Goal: Information Seeking & Learning: Learn about a topic

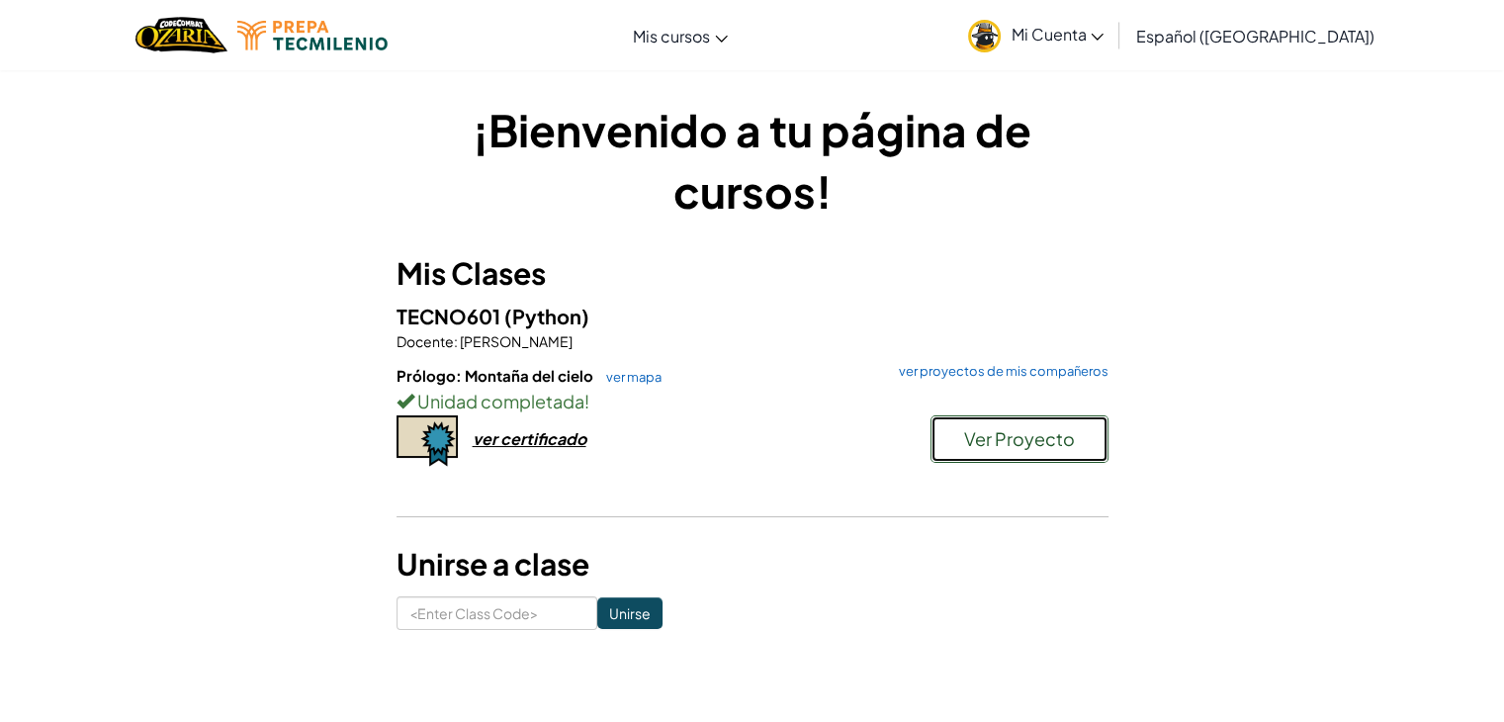
click at [1007, 446] on span "Ver Proyecto" at bounding box center [1019, 438] width 111 height 23
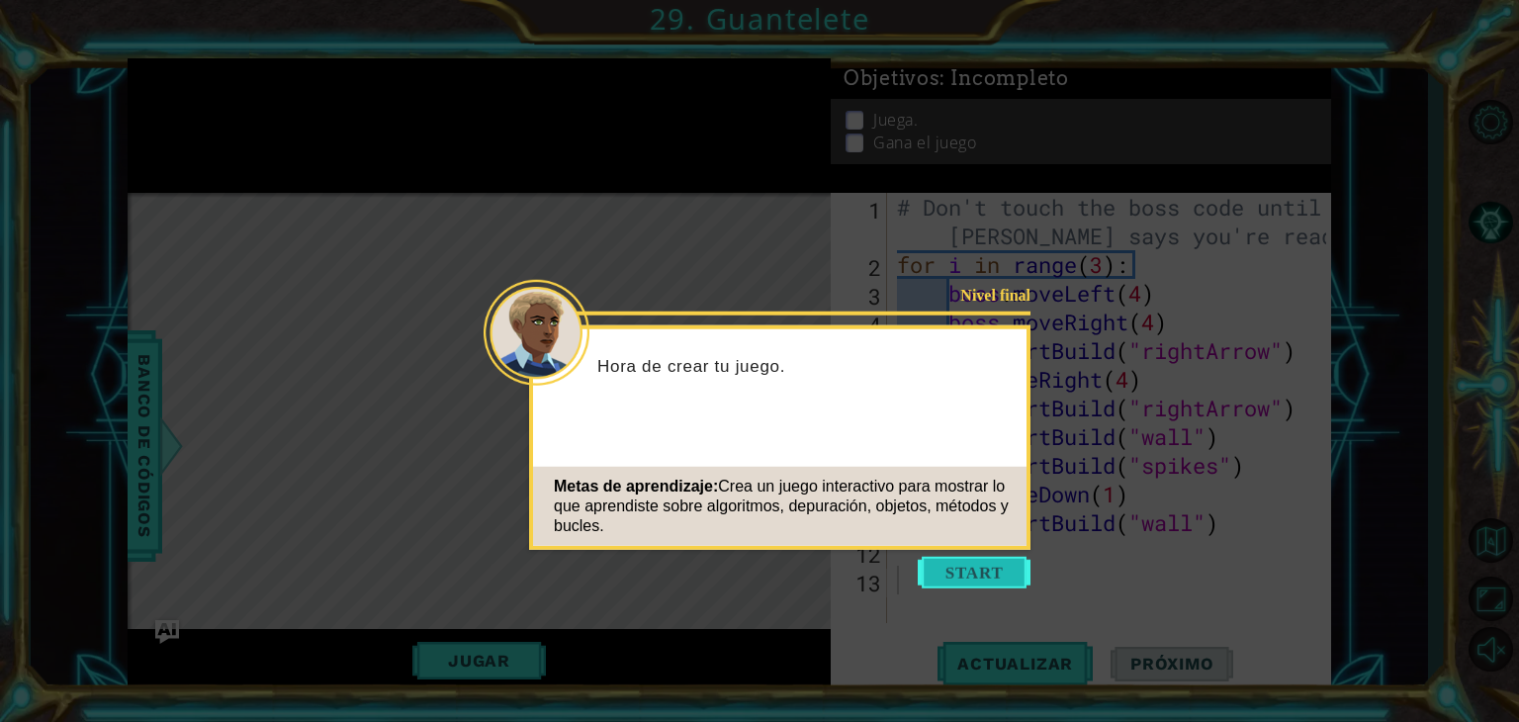
click at [1001, 569] on button "Start" at bounding box center [974, 573] width 113 height 32
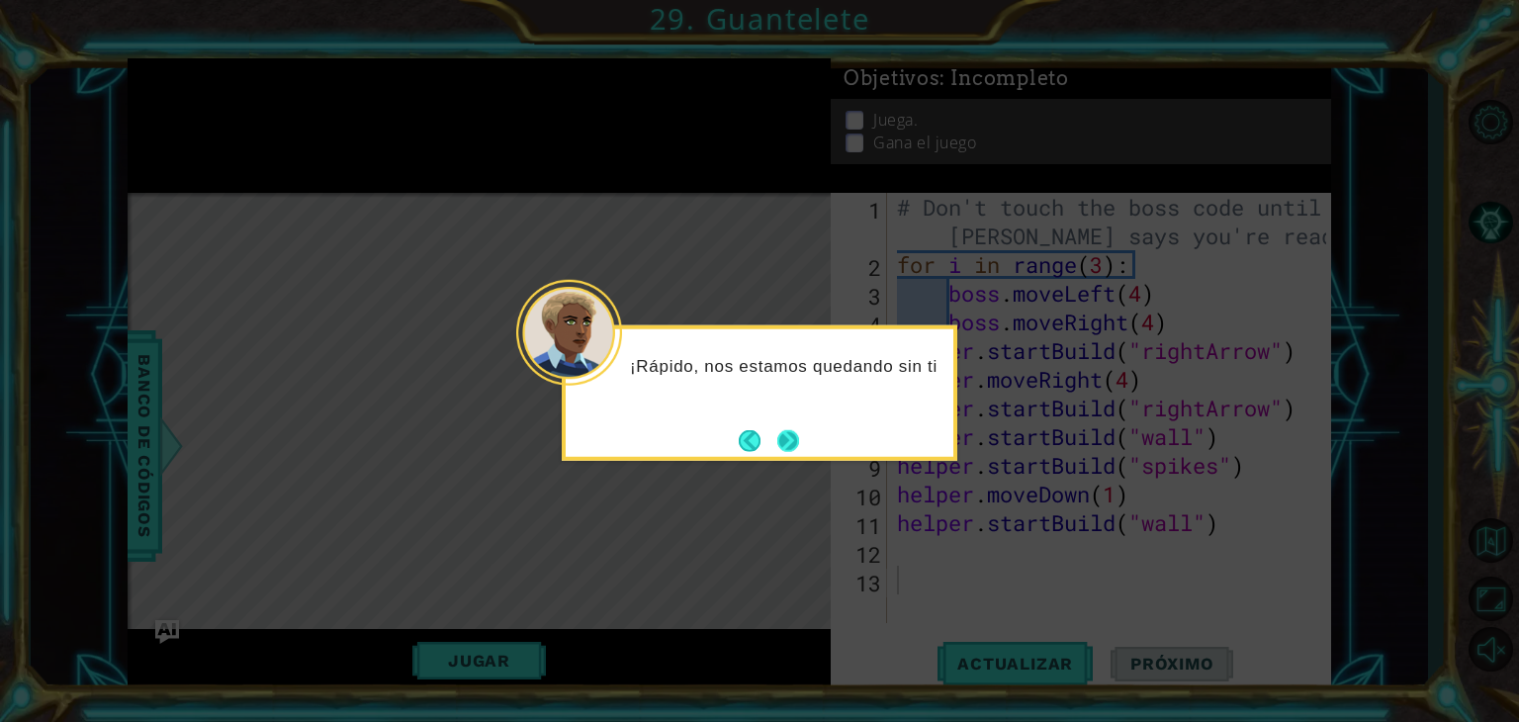
click at [787, 432] on button "Next" at bounding box center [788, 440] width 22 height 22
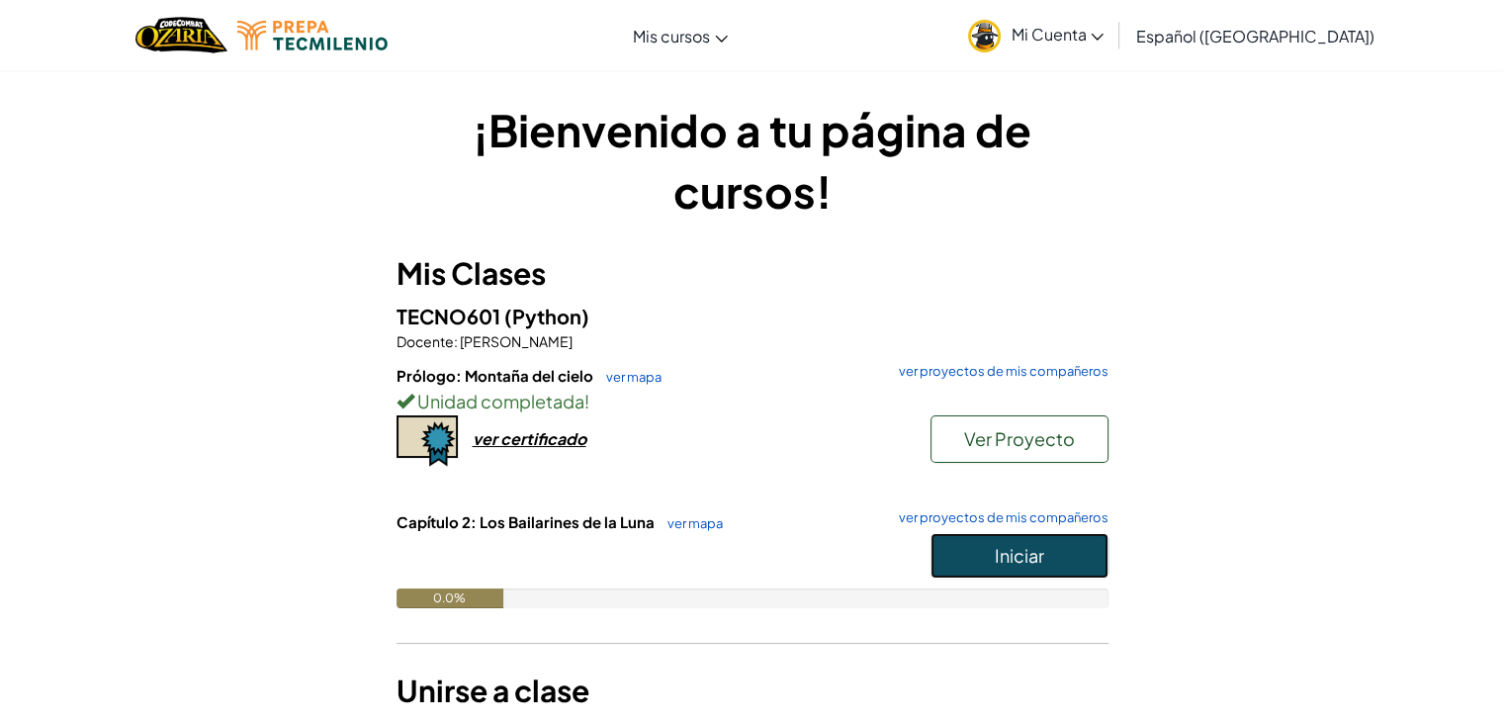
click at [1036, 533] on button "Iniciar" at bounding box center [1020, 555] width 178 height 45
click at [980, 572] on button "Iniciar" at bounding box center [1020, 555] width 178 height 45
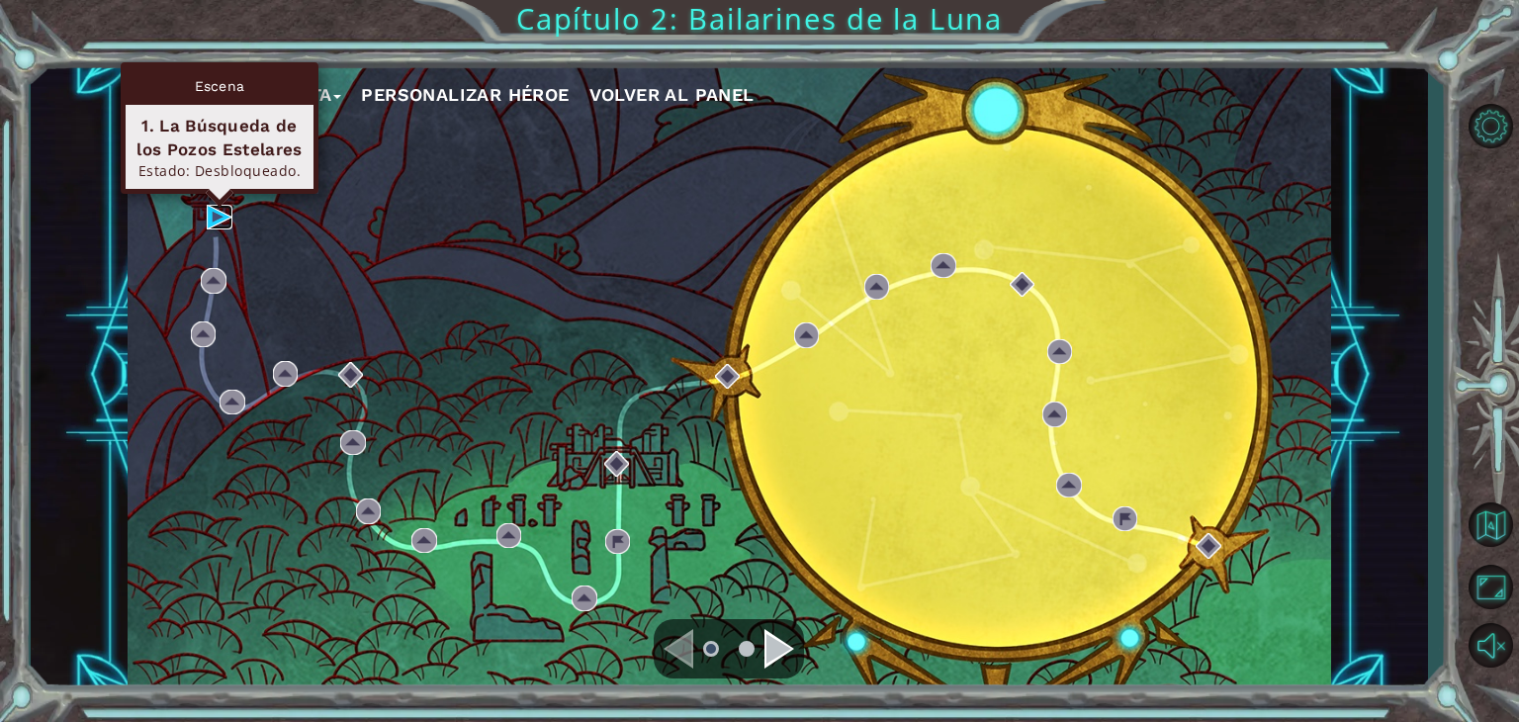
click at [210, 217] on img at bounding box center [220, 218] width 26 height 26
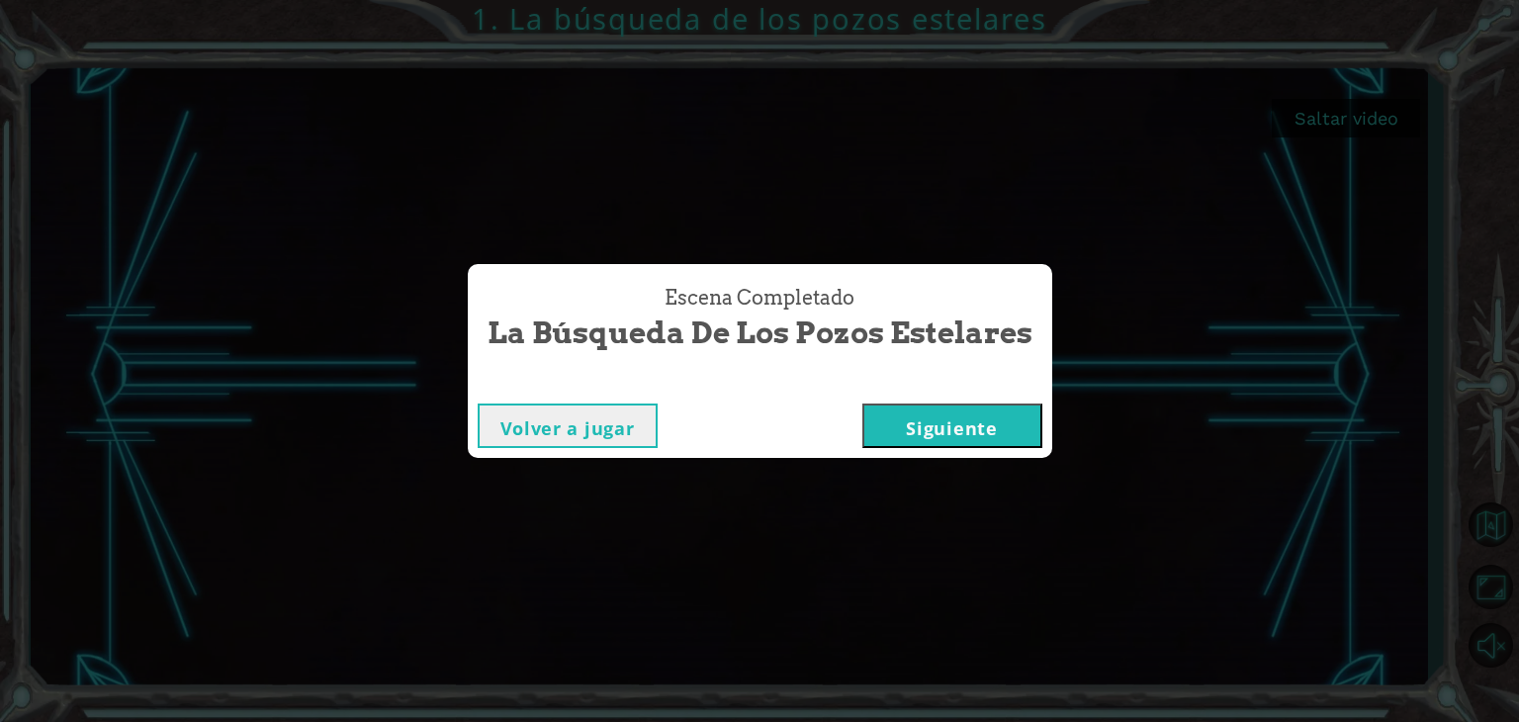
click at [956, 426] on button "Siguiente" at bounding box center [952, 425] width 180 height 44
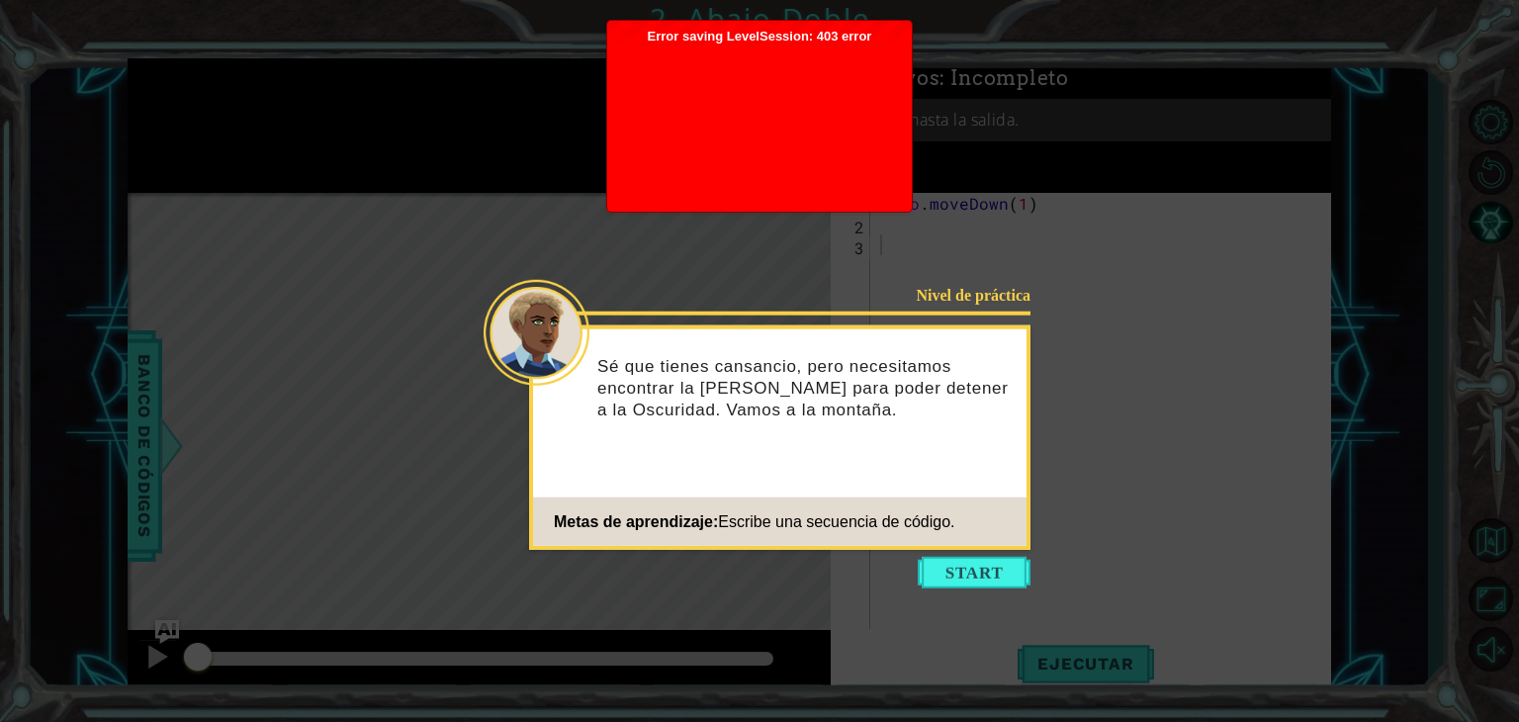
click at [842, 29] on span "Error saving LevelSession: 403 error Just a moment..." at bounding box center [759, 116] width 285 height 174
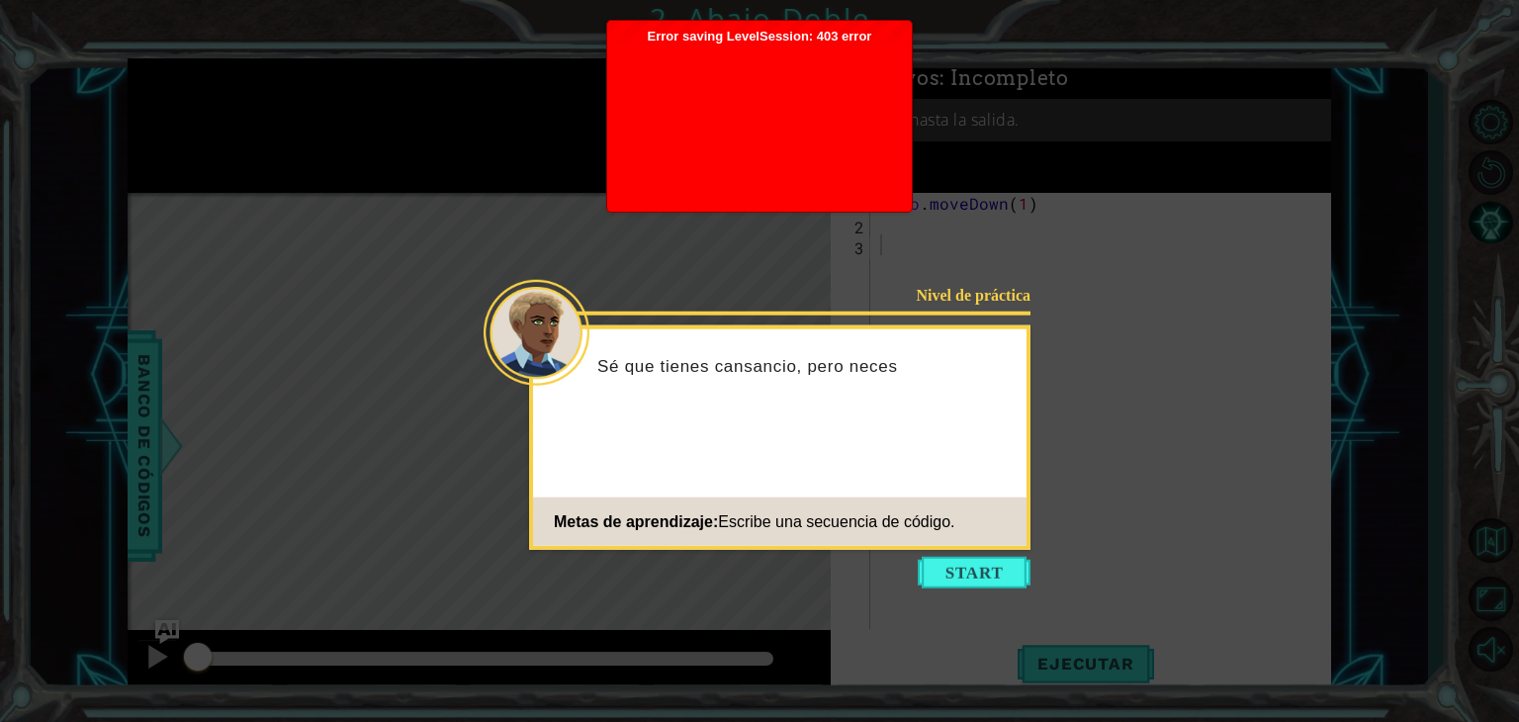
click at [836, 64] on div at bounding box center [759, 123] width 285 height 158
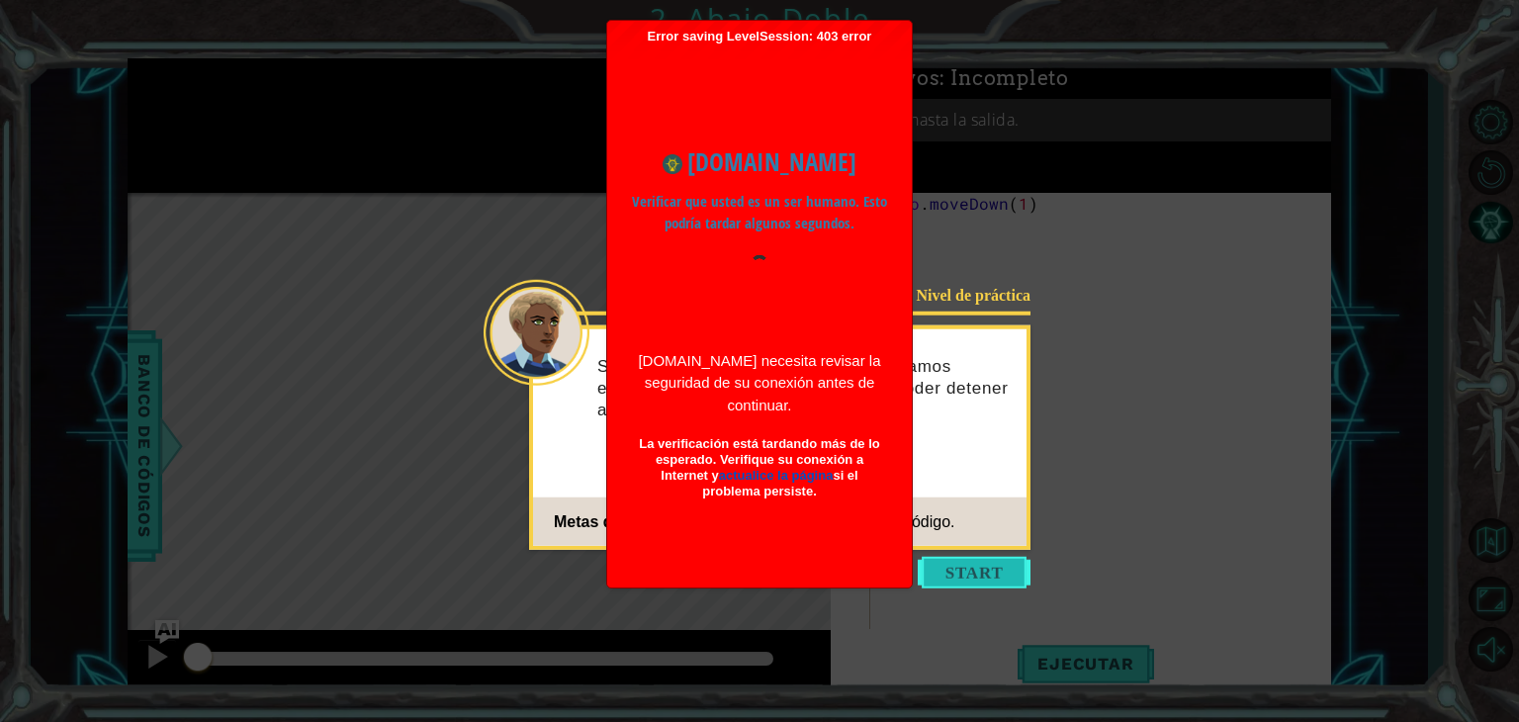
click at [969, 565] on button "Start" at bounding box center [974, 573] width 113 height 32
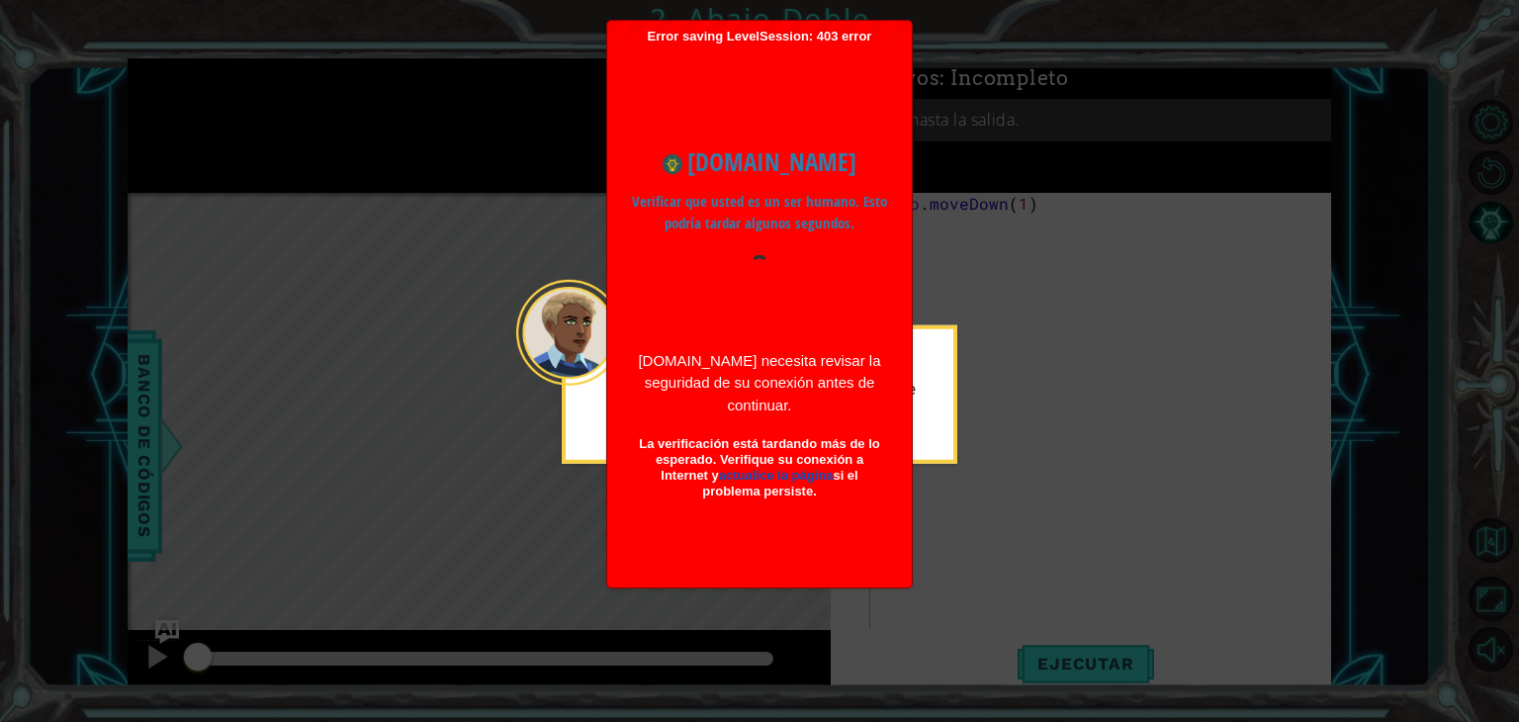
click at [848, 52] on div "www.ozaria.com Verificar que usted es un ser humano. Esto podría tardar algunos…" at bounding box center [759, 311] width 285 height 534
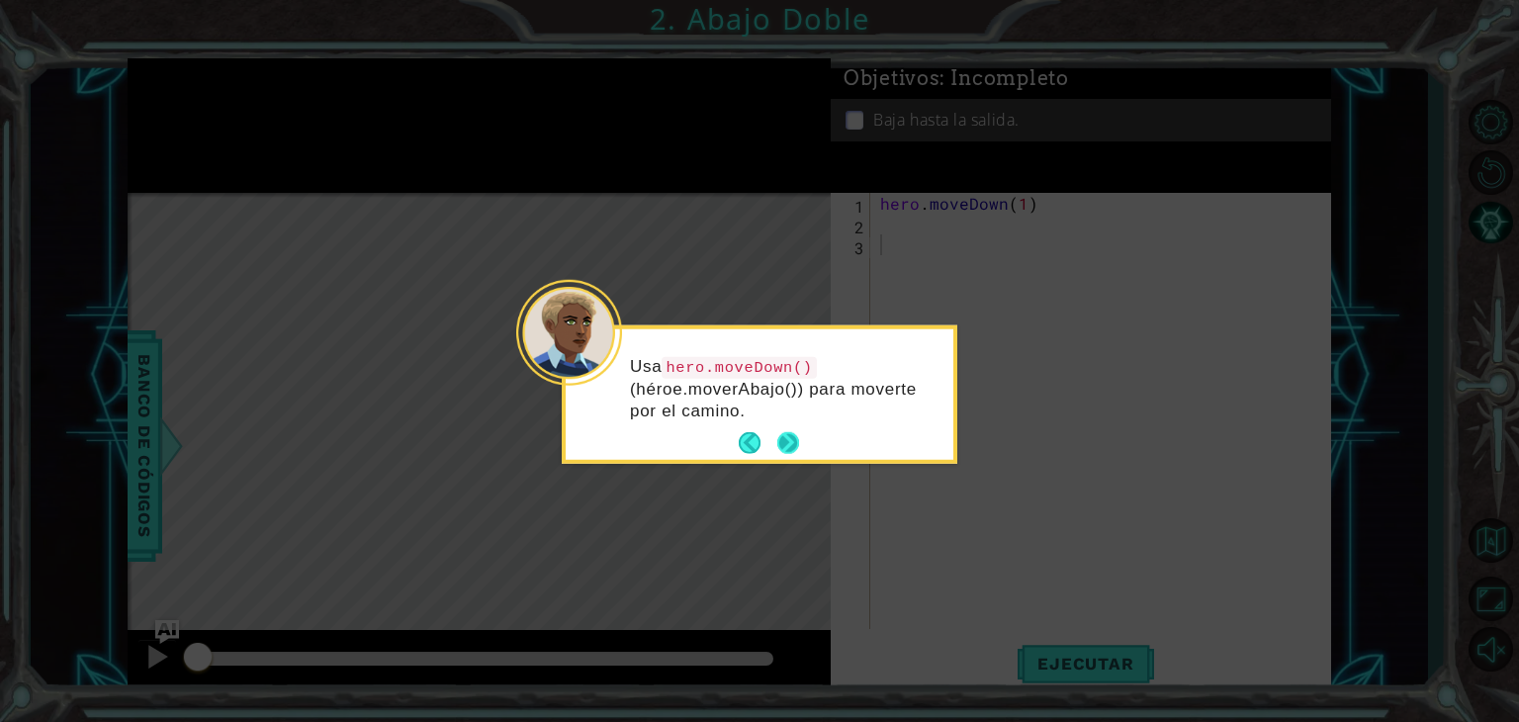
click at [787, 447] on button "Next" at bounding box center [788, 443] width 22 height 22
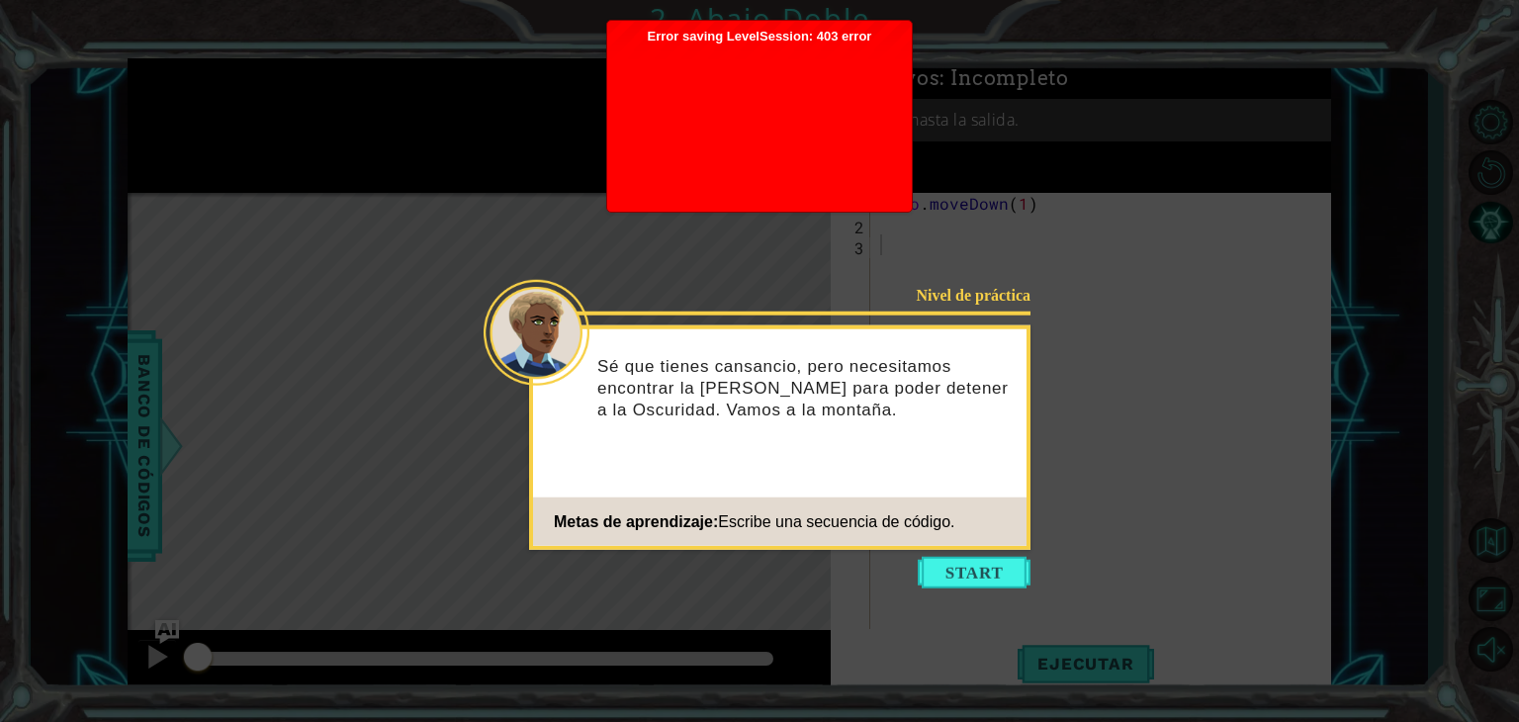
click at [846, 45] on div at bounding box center [759, 123] width 285 height 158
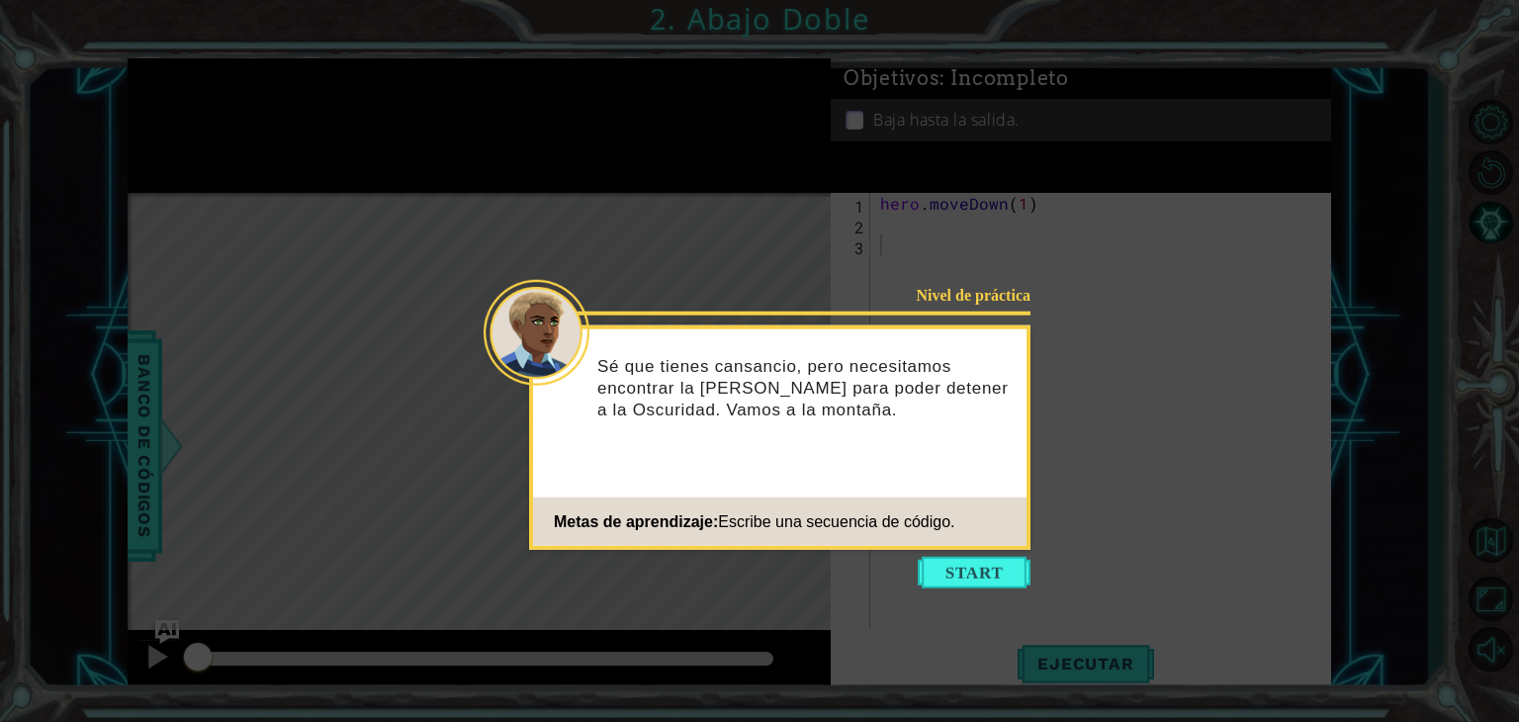
click at [846, 45] on icon at bounding box center [759, 361] width 1519 height 722
click at [967, 578] on button "Start" at bounding box center [974, 573] width 113 height 32
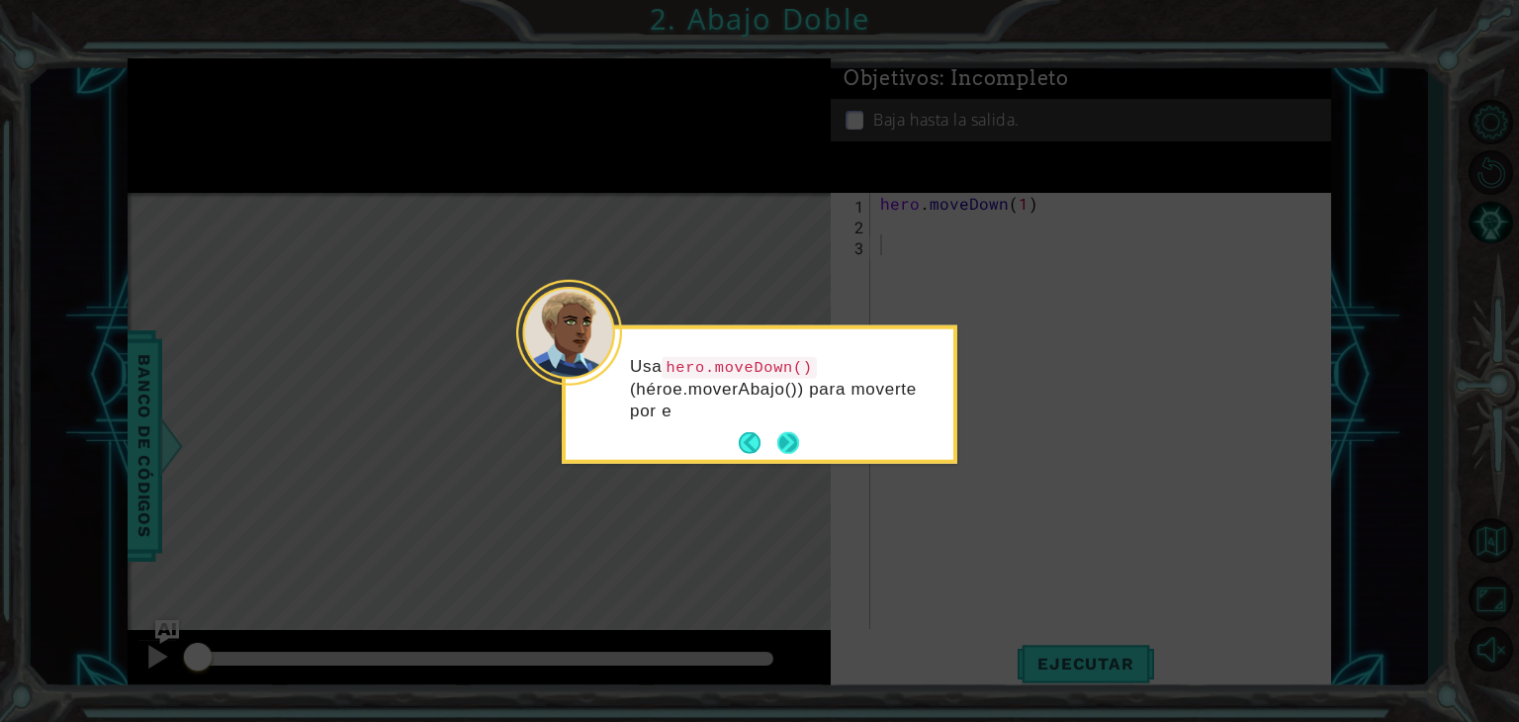
click at [791, 441] on button "Next" at bounding box center [787, 443] width 37 height 37
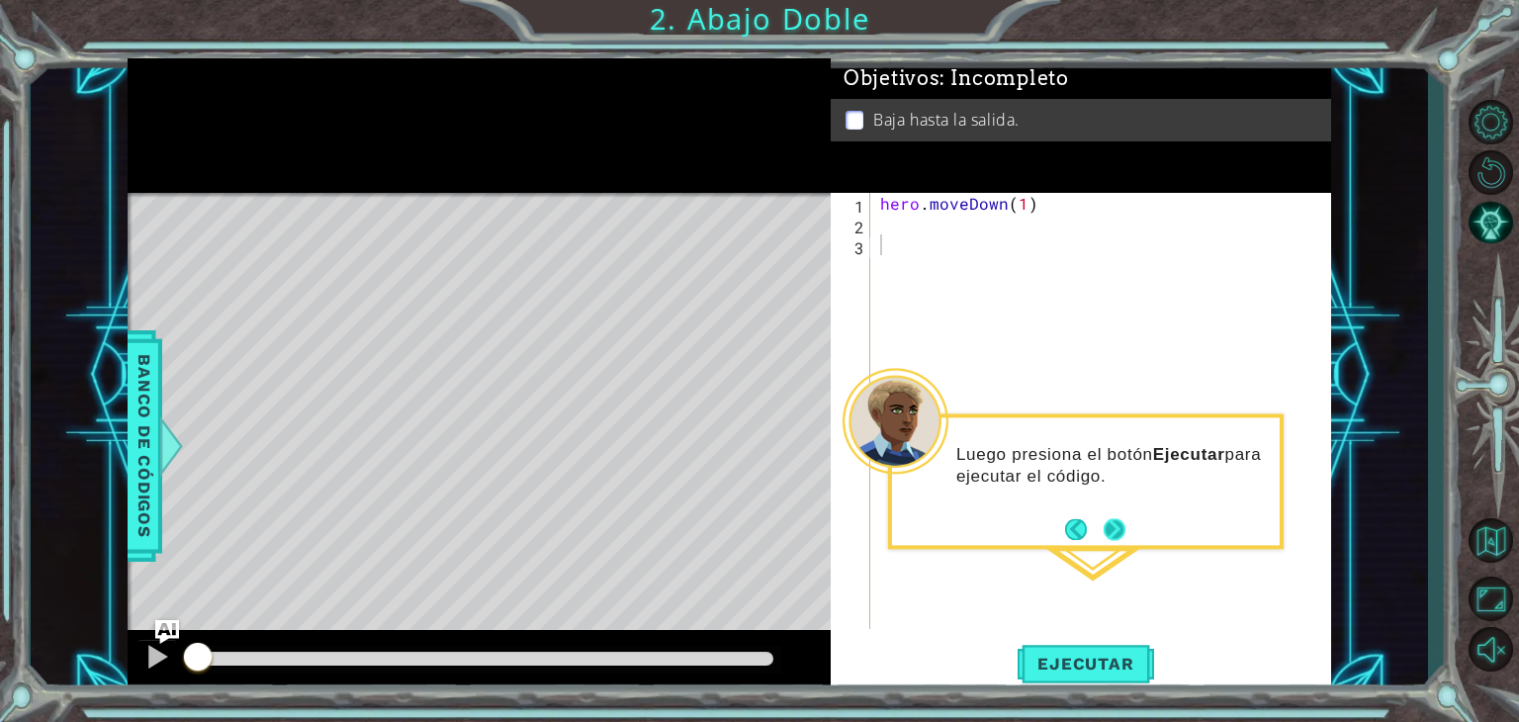
click at [1107, 535] on button "Next" at bounding box center [1115, 529] width 36 height 36
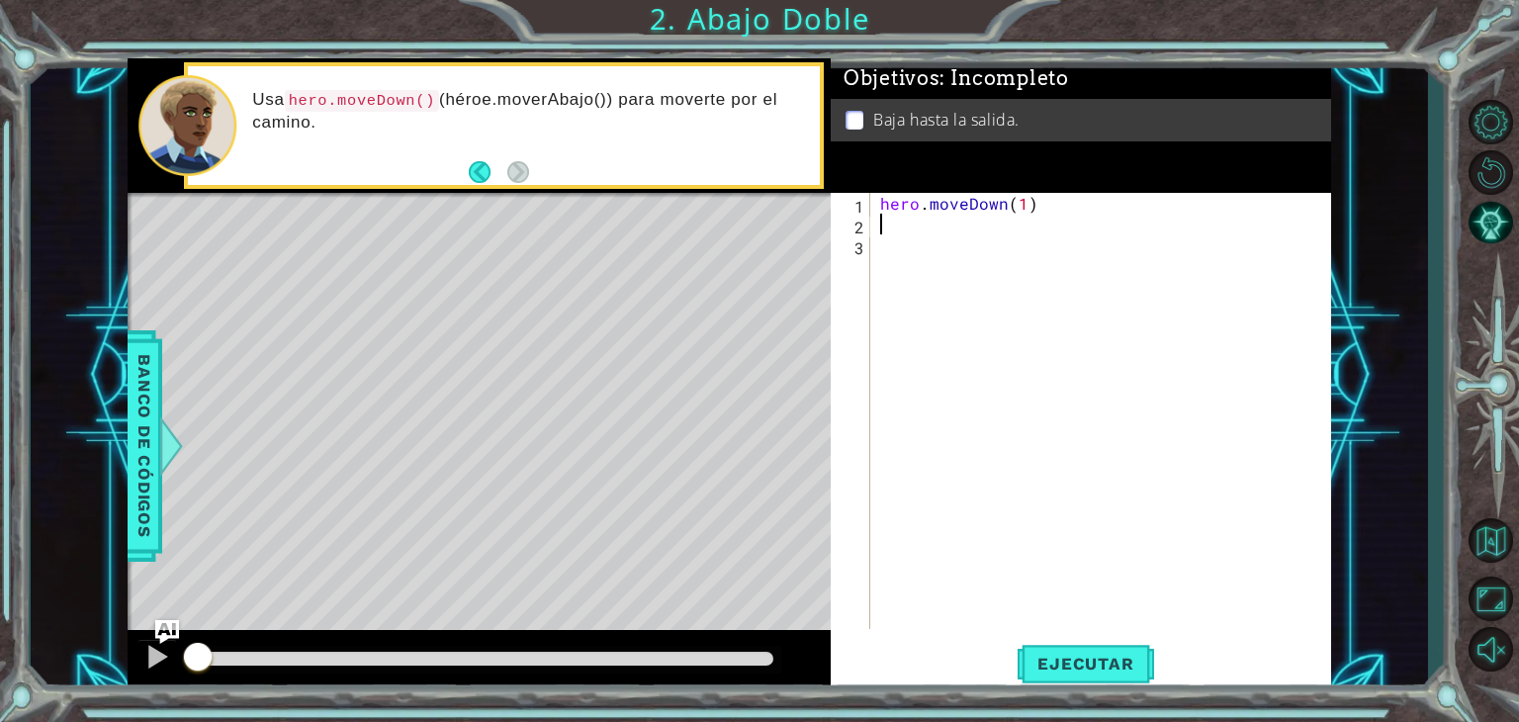
click at [910, 230] on div "hero . moveDown ( 1 )" at bounding box center [1106, 432] width 460 height 478
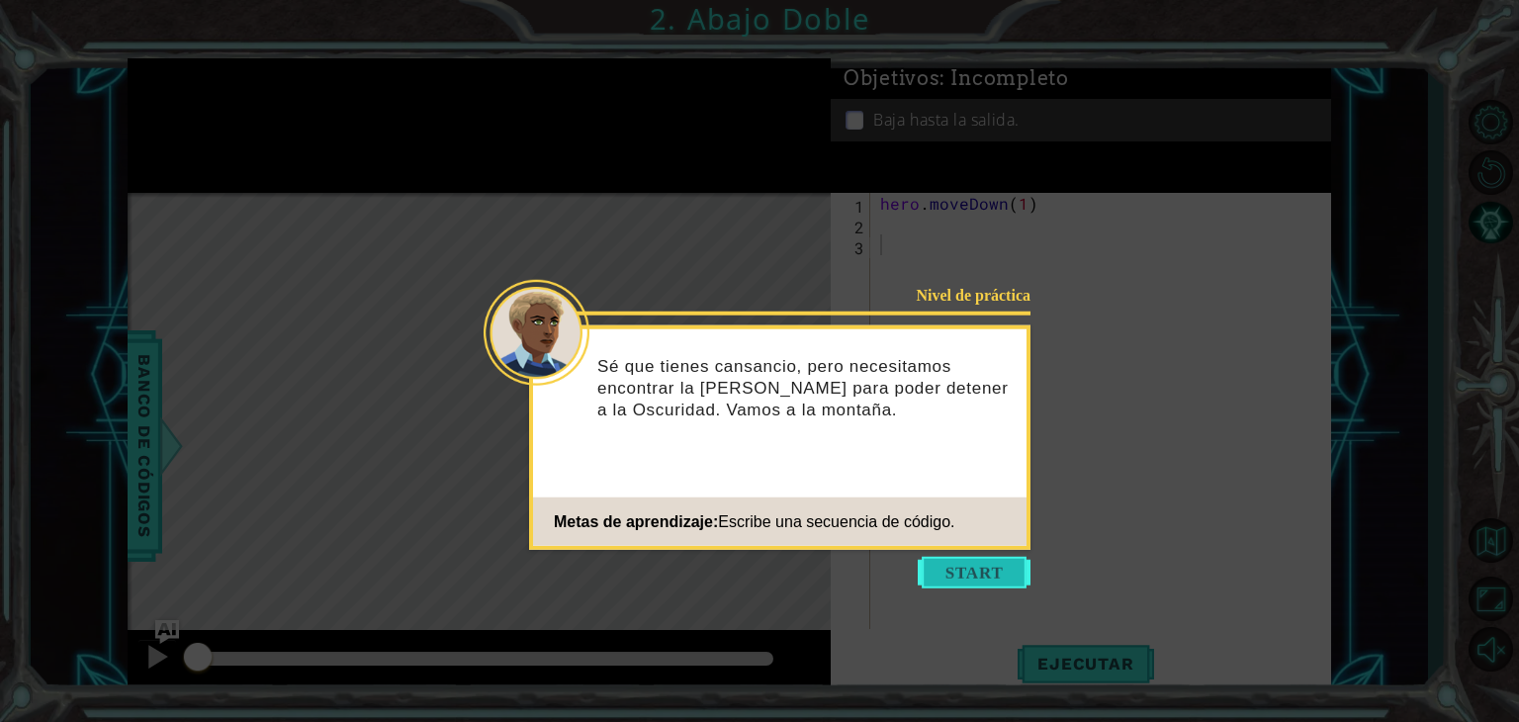
click at [982, 564] on button "Start" at bounding box center [974, 573] width 113 height 32
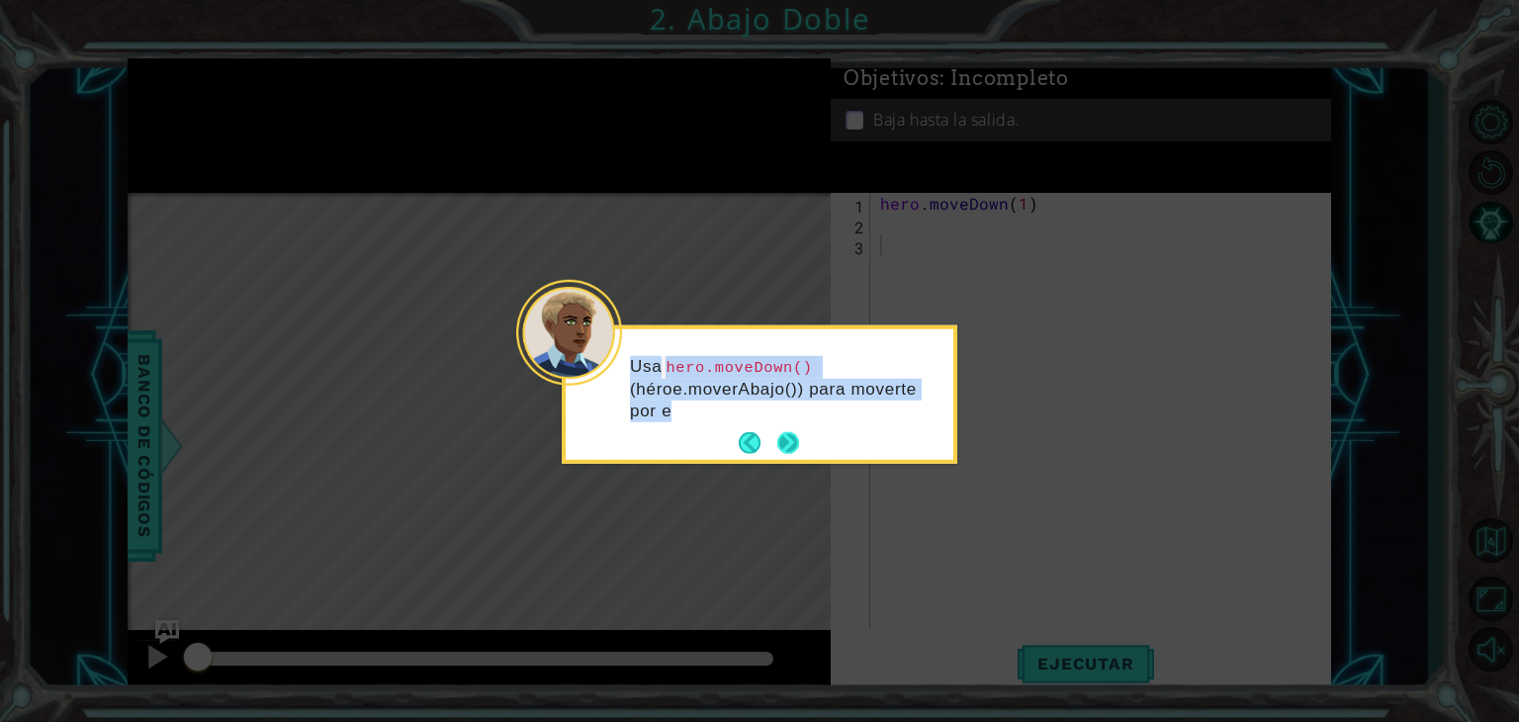
drag, startPoint x: 789, startPoint y: 465, endPoint x: 791, endPoint y: 428, distance: 36.6
click at [791, 428] on body "1 ההההההההההההההההההההההההההההההההההההההההההההההההההההההההההההההההההההההההההההה…" at bounding box center [759, 361] width 1519 height 722
click at [791, 457] on div "Usa hero.moveDown() (héroe.moverAbajo()) para moverte por el camino." at bounding box center [760, 397] width 388 height 123
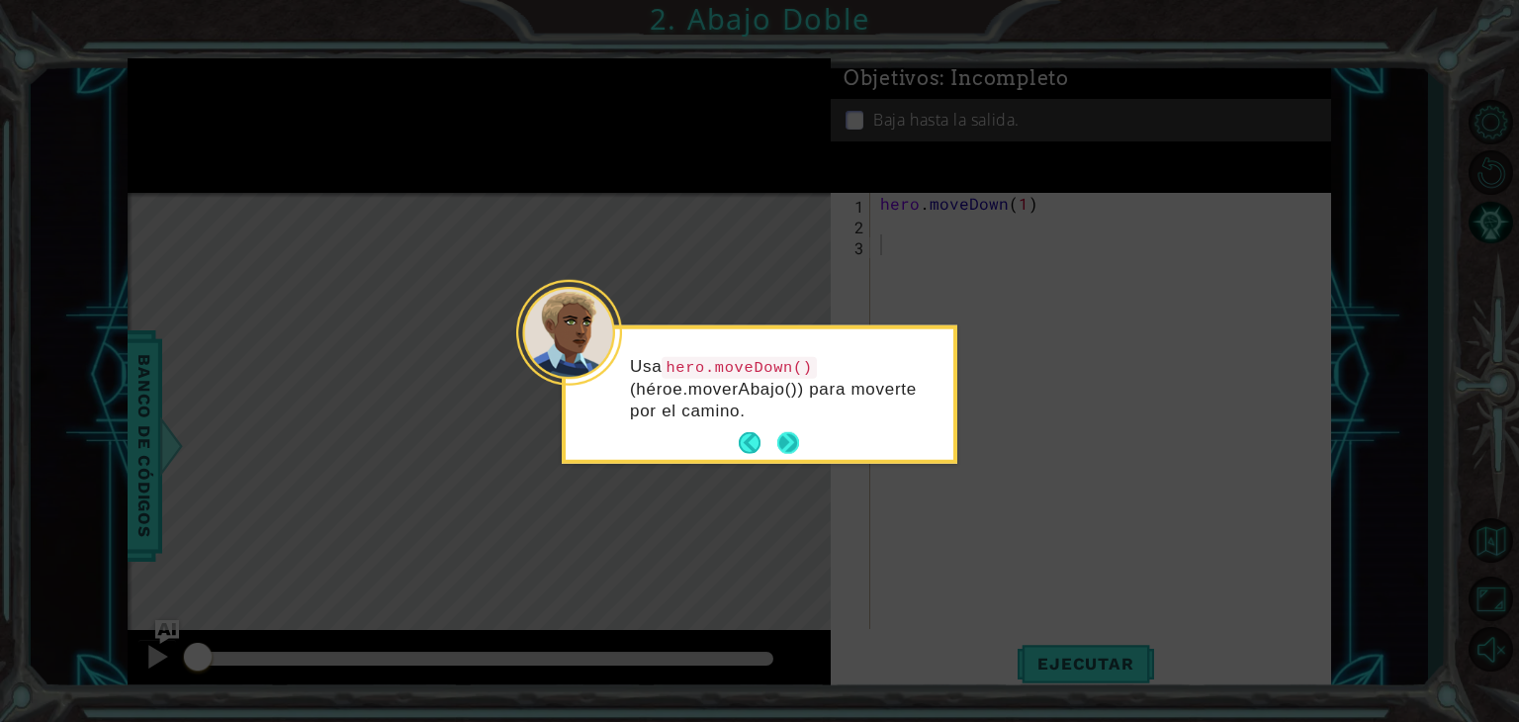
click at [791, 450] on button "Next" at bounding box center [788, 443] width 23 height 23
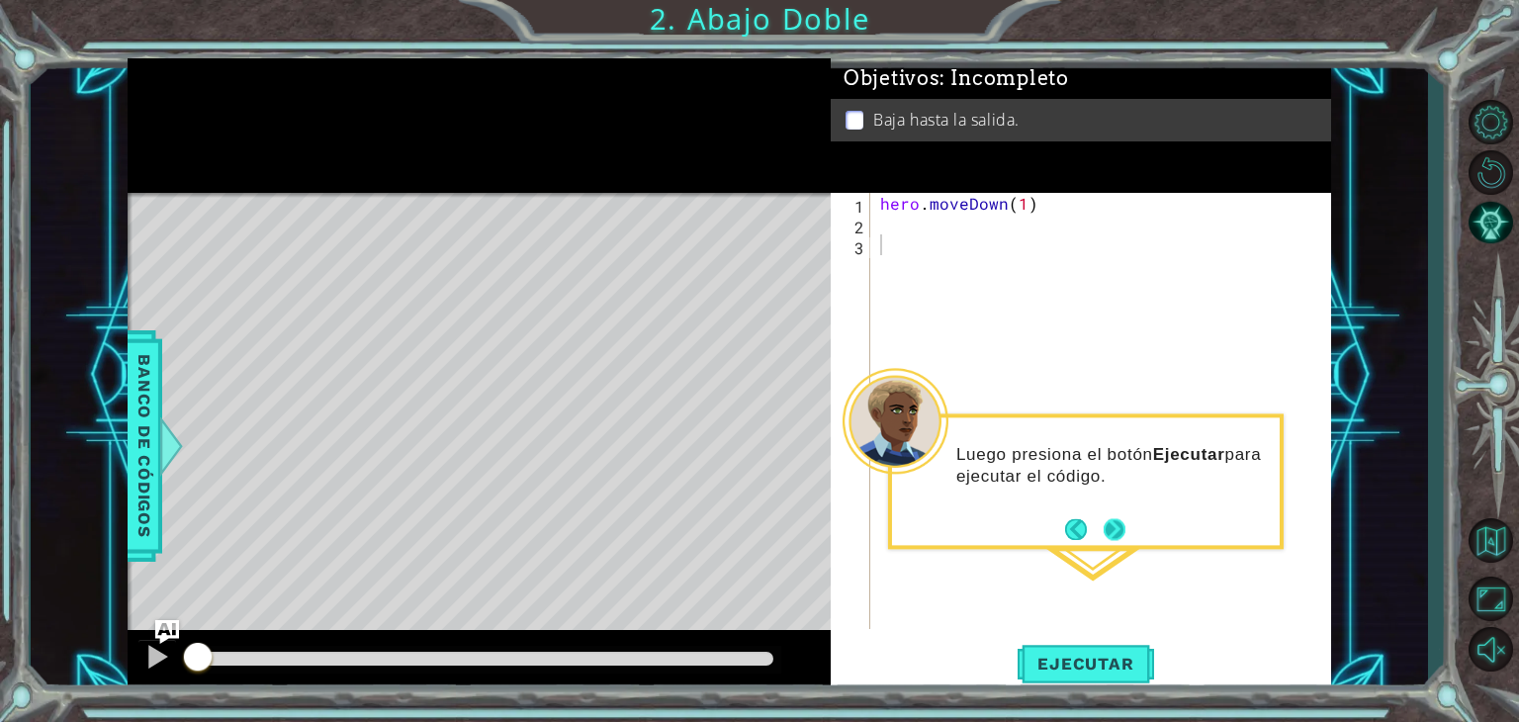
click at [1115, 523] on button "Next" at bounding box center [1114, 528] width 23 height 23
